Goal: Navigation & Orientation: Find specific page/section

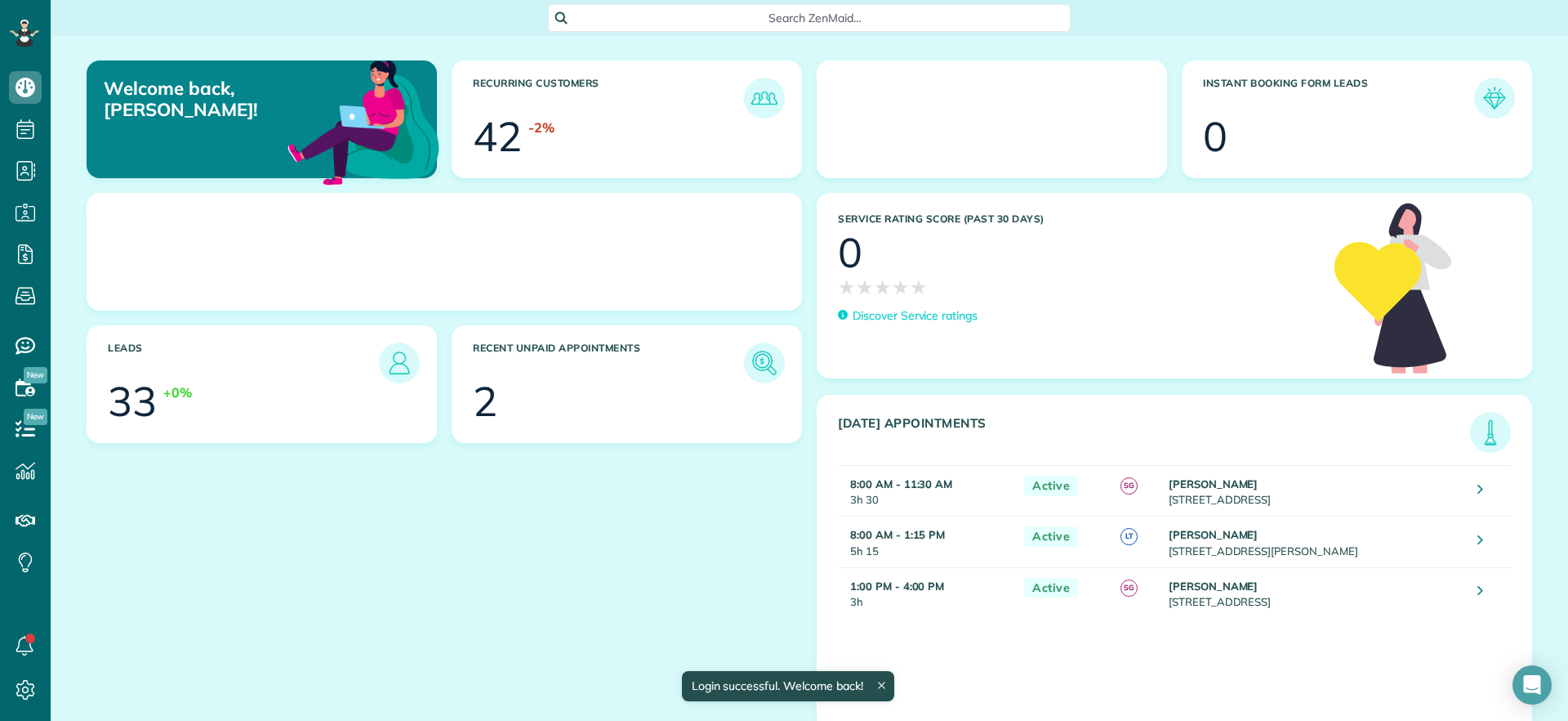
scroll to position [8, 8]
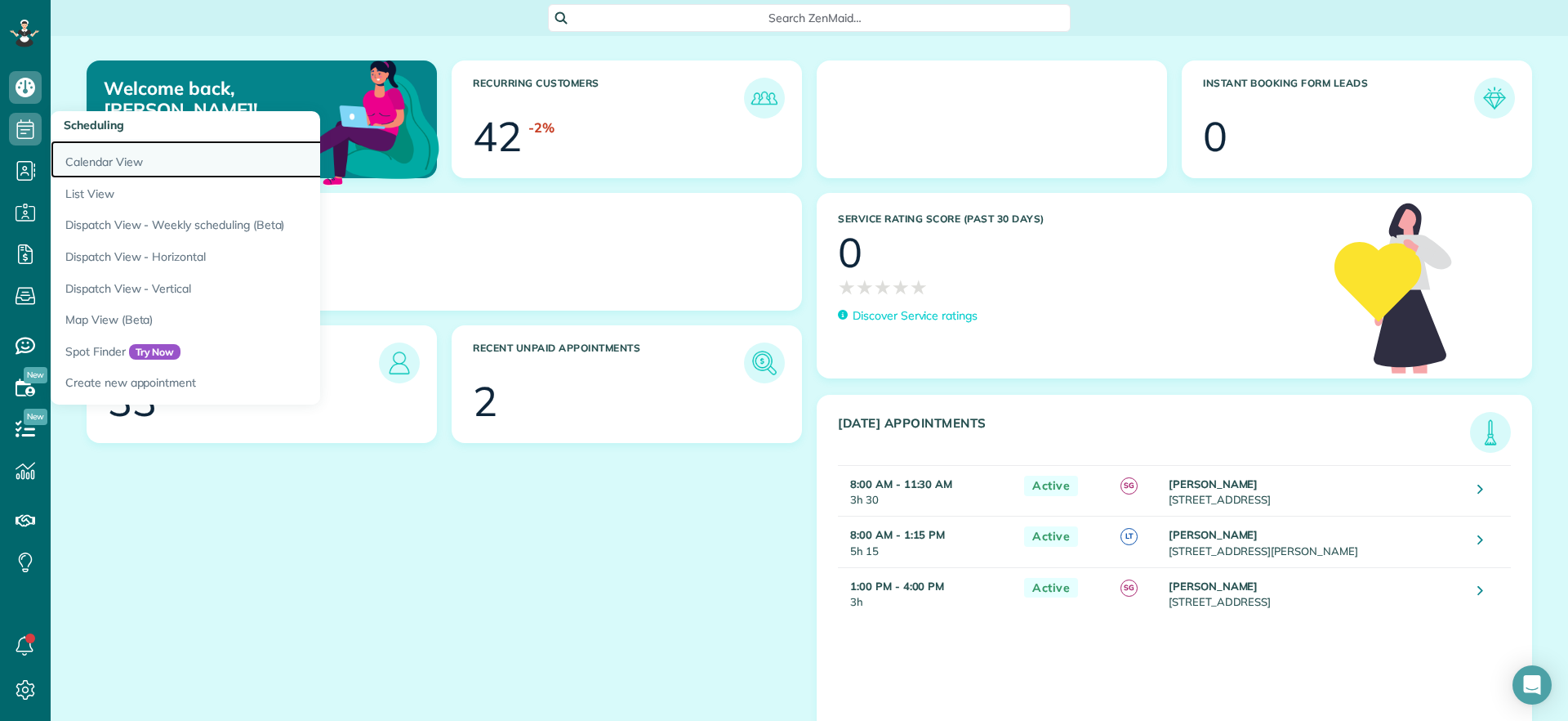
click at [90, 154] on link "Calendar View" at bounding box center [254, 159] width 408 height 38
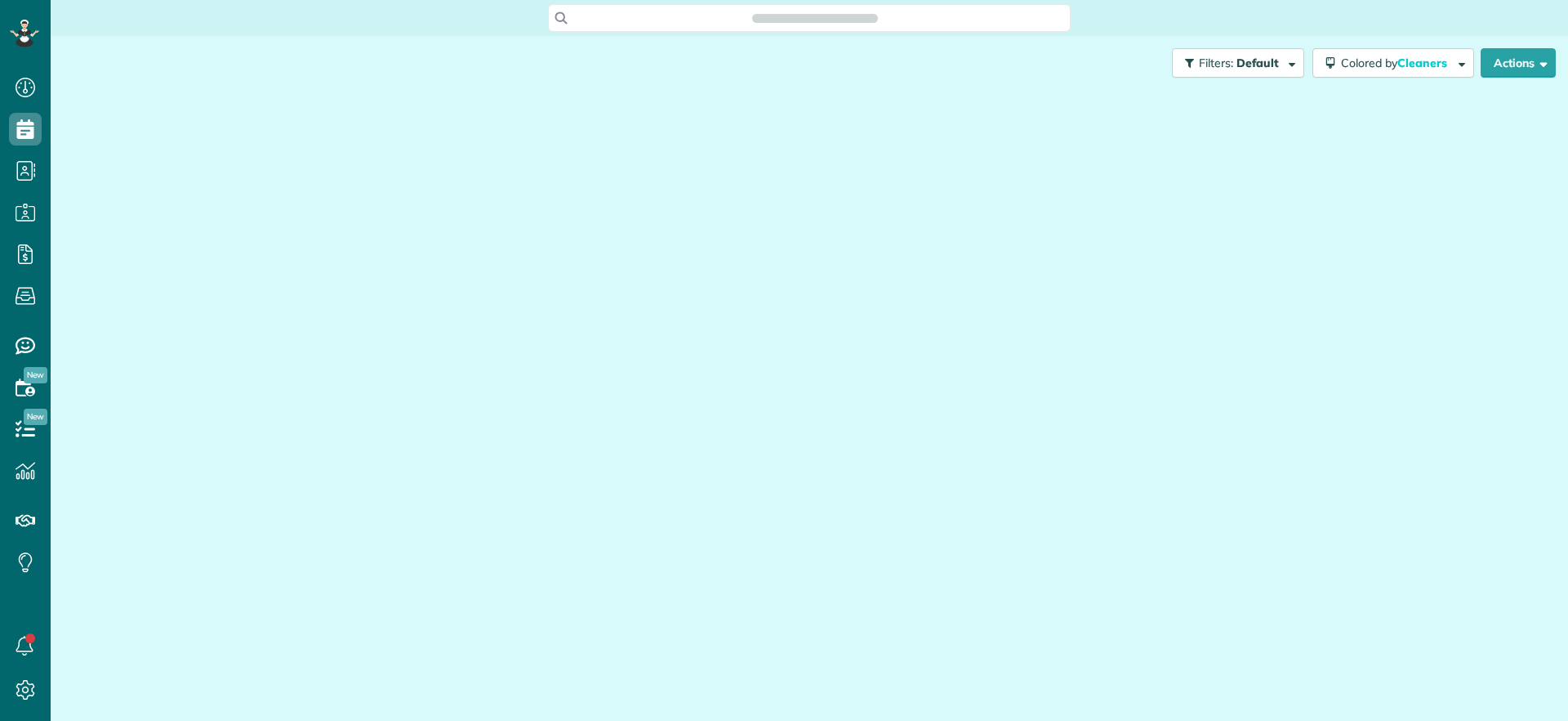
scroll to position [8, 8]
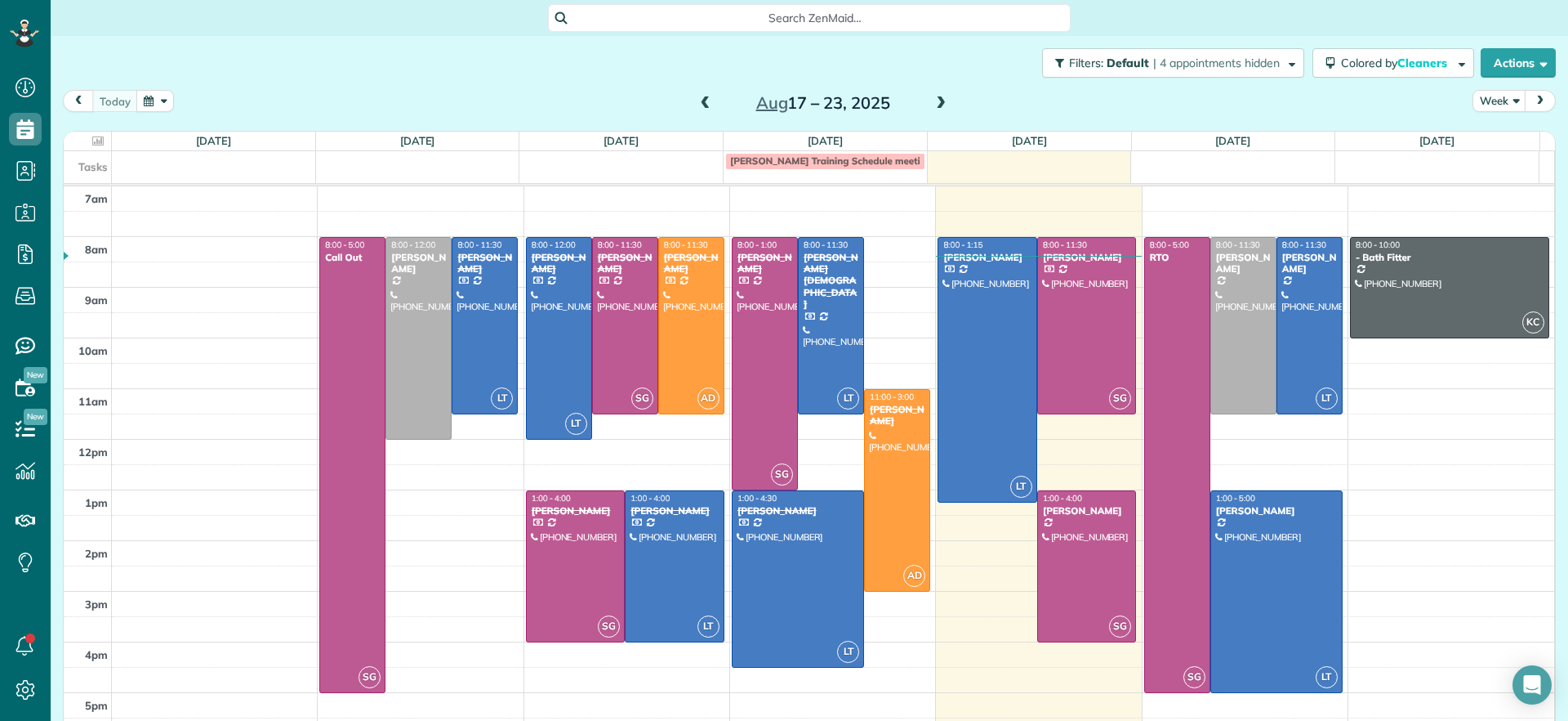
click at [939, 98] on span at bounding box center [941, 103] width 18 height 14
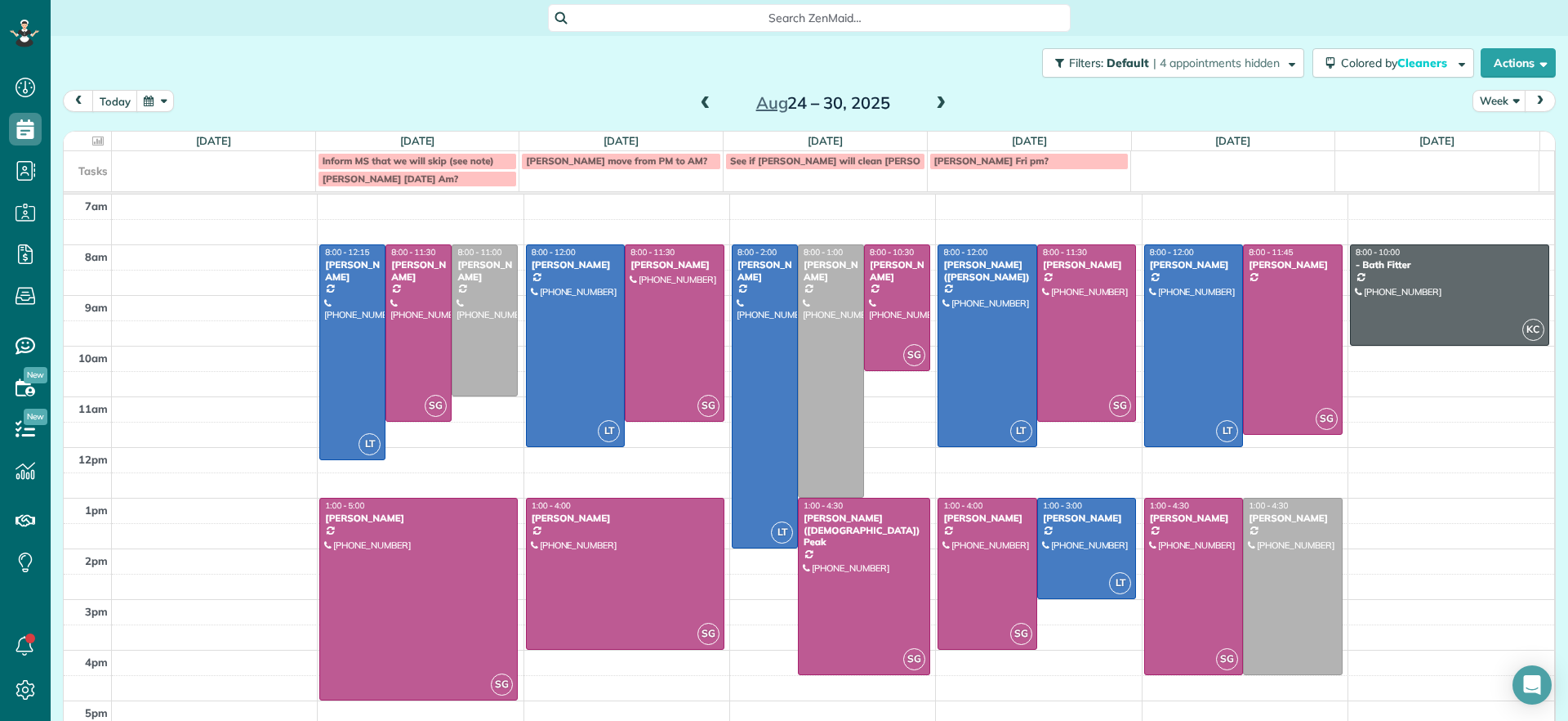
click at [933, 103] on span at bounding box center [941, 103] width 18 height 14
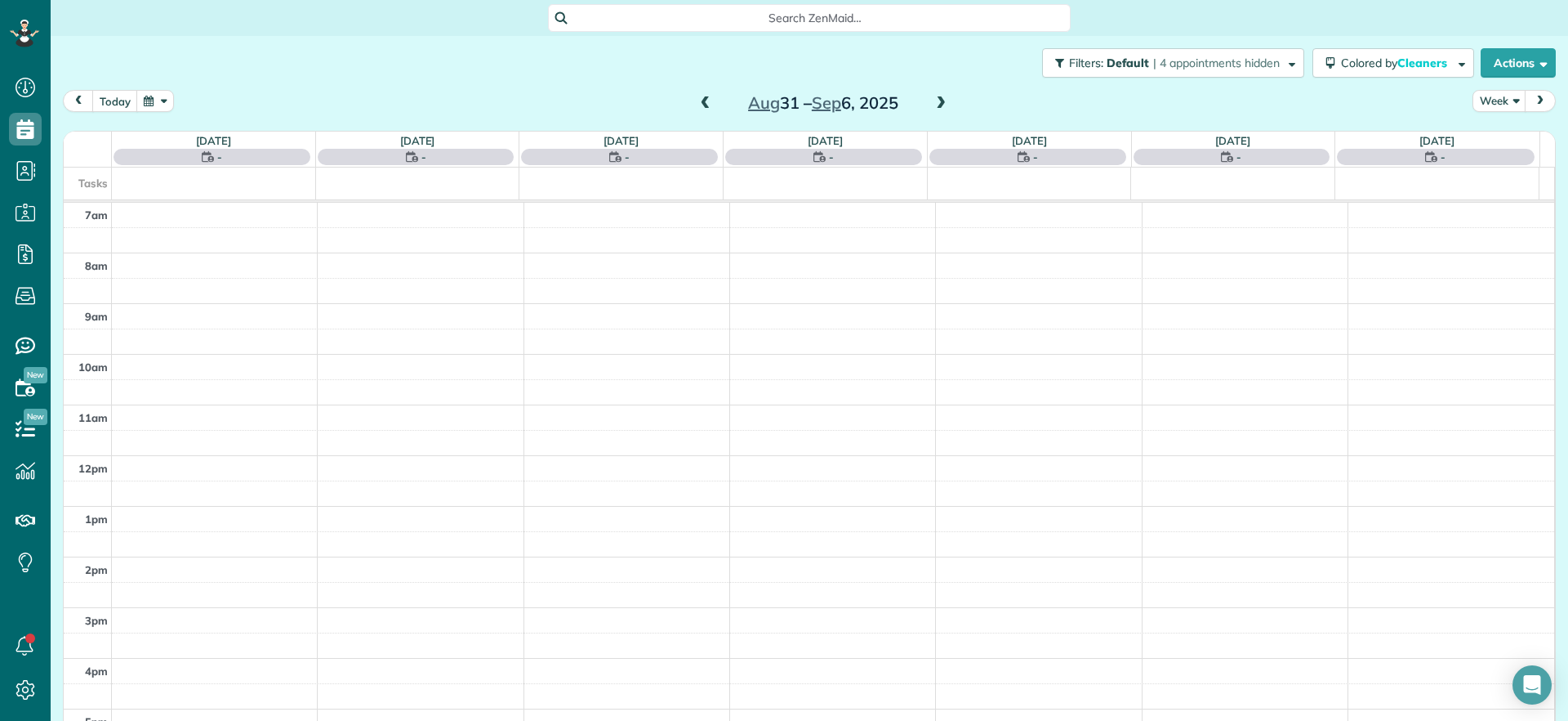
click at [933, 103] on span at bounding box center [941, 103] width 18 height 14
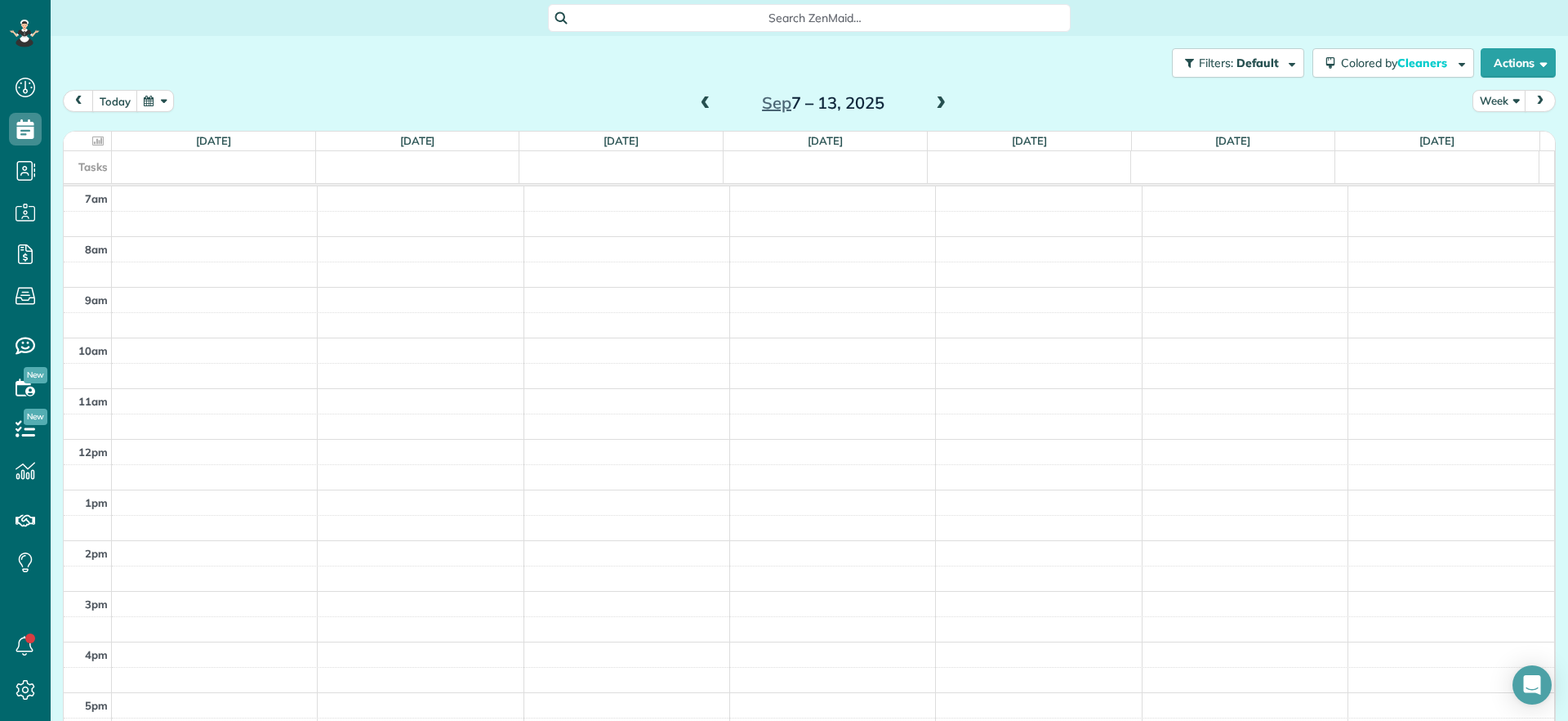
click at [653, 83] on div "Filters: Default | 4 appointments hidden Colored by Cleaners Color by Cleaner C…" at bounding box center [809, 63] width 1518 height 54
click at [704, 105] on span at bounding box center [705, 103] width 18 height 14
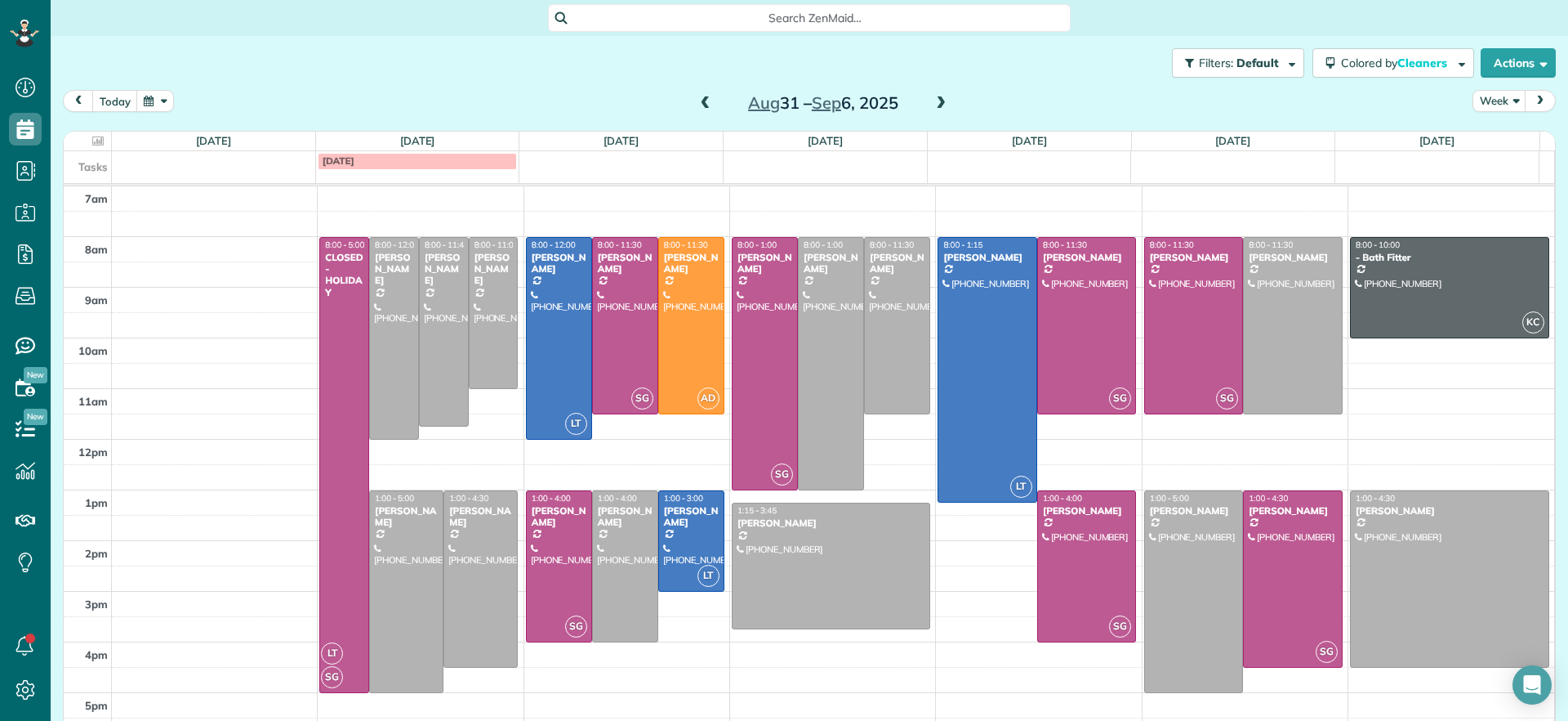
click at [932, 97] on span at bounding box center [941, 103] width 18 height 14
